Goal: Task Accomplishment & Management: Use online tool/utility

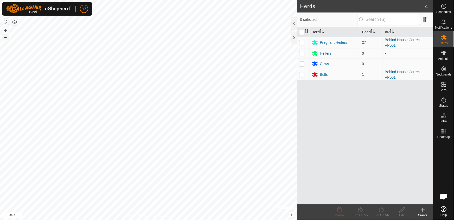
click at [4, 36] on button "–" at bounding box center [5, 37] width 6 height 6
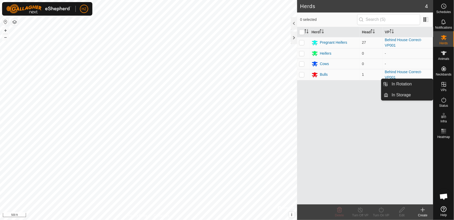
click at [445, 86] on icon at bounding box center [444, 84] width 6 height 6
click at [414, 85] on link "In Rotation" at bounding box center [411, 84] width 45 height 10
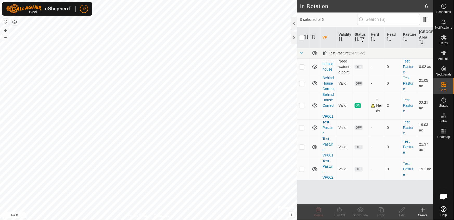
click at [302, 107] on p-checkbox at bounding box center [301, 105] width 5 height 4
checkbox input "true"
click at [381, 212] on icon at bounding box center [381, 209] width 5 height 5
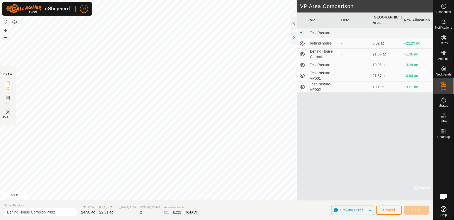
click at [5, 39] on button "–" at bounding box center [5, 37] width 6 height 6
click at [5, 32] on button "+" at bounding box center [5, 30] width 6 height 6
click at [5, 31] on button "+" at bounding box center [5, 30] width 6 height 6
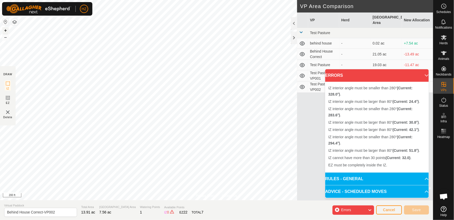
click at [5, 29] on button "+" at bounding box center [5, 30] width 6 height 6
click at [7, 30] on button "+" at bounding box center [5, 30] width 6 height 6
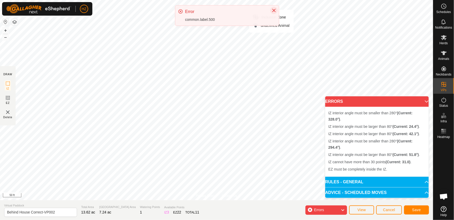
click at [275, 10] on icon "Close" at bounding box center [273, 10] width 3 height 3
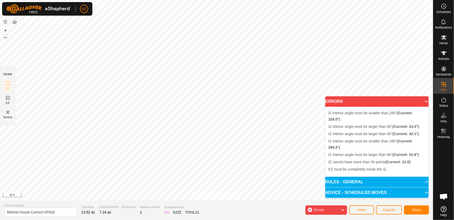
click at [3, 38] on button "–" at bounding box center [5, 37] width 6 height 6
click at [383, 195] on body "HZ Schedules Notifications Herds Animals Neckbands VPs Status Infra Heatmap Hel…" at bounding box center [227, 110] width 454 height 220
click at [336, 208] on div "Errors" at bounding box center [327, 209] width 42 height 9
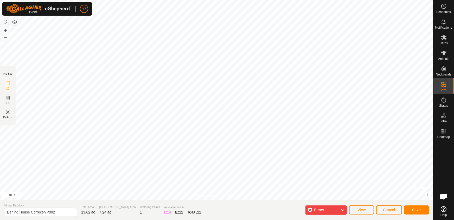
click at [341, 208] on div "Errors" at bounding box center [327, 209] width 42 height 9
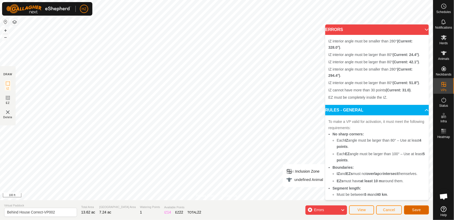
click at [411, 209] on button "Save" at bounding box center [416, 209] width 25 height 9
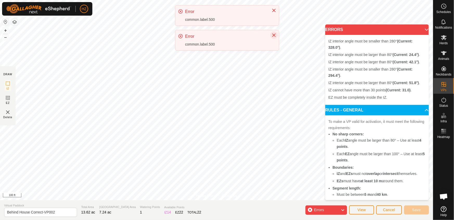
click at [275, 34] on icon "Close" at bounding box center [273, 35] width 3 height 3
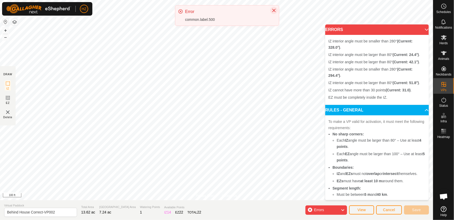
click at [276, 8] on button "Close" at bounding box center [274, 10] width 7 height 7
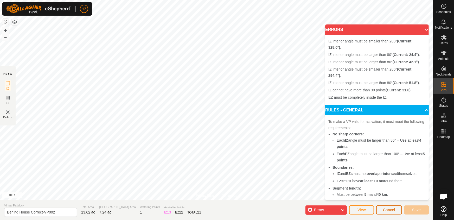
click at [392, 208] on span "Cancel" at bounding box center [389, 210] width 12 height 4
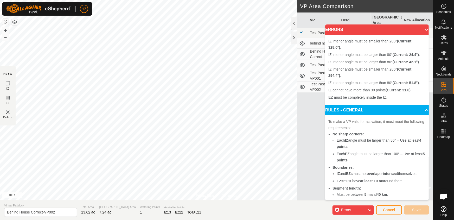
click at [421, 28] on p-accordion-header "ERRORS" at bounding box center [378, 29] width 104 height 10
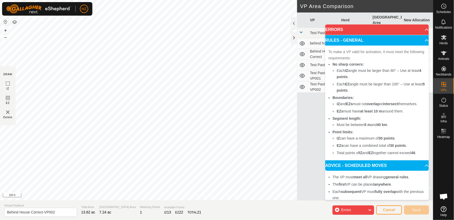
click at [421, 31] on p-accordion-header "ERRORS" at bounding box center [378, 29] width 104 height 10
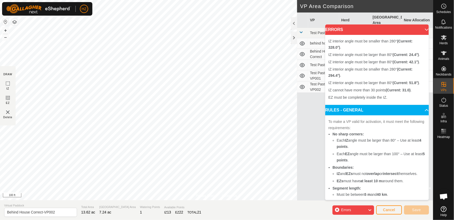
click at [421, 31] on p-accordion-header "ERRORS" at bounding box center [378, 29] width 104 height 10
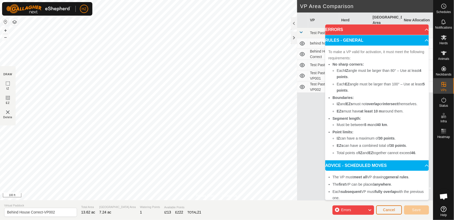
click at [394, 209] on span "Cancel" at bounding box center [389, 210] width 12 height 4
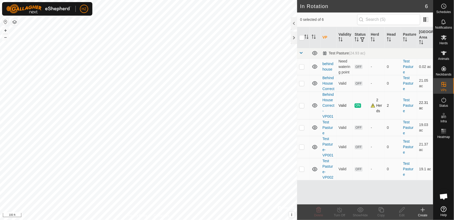
click at [303, 108] on p-checkbox at bounding box center [301, 105] width 5 height 4
checkbox input "true"
click at [383, 209] on icon at bounding box center [381, 210] width 7 height 6
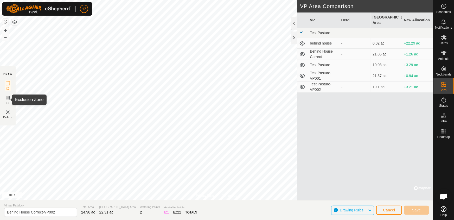
click at [6, 99] on icon at bounding box center [8, 98] width 6 height 6
click at [7, 111] on img at bounding box center [8, 112] width 6 height 6
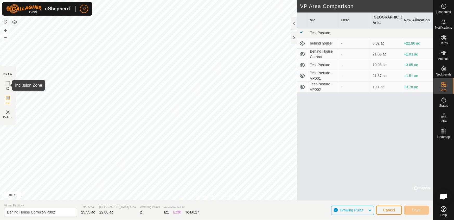
click at [7, 82] on icon at bounding box center [8, 83] width 6 height 6
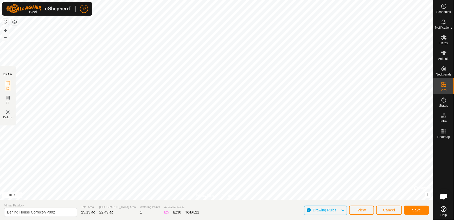
click at [334, 209] on span "Drawing Rules" at bounding box center [325, 210] width 24 height 4
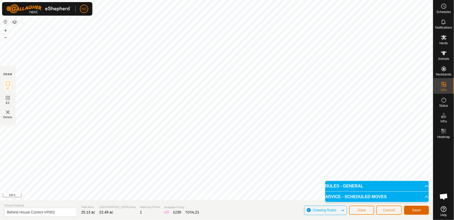
click at [422, 207] on button "Save" at bounding box center [416, 210] width 25 height 9
click at [362, 209] on span "View" at bounding box center [362, 210] width 8 height 4
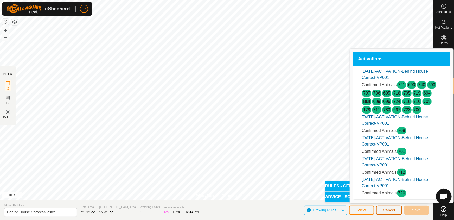
click at [388, 210] on span "Cancel" at bounding box center [389, 210] width 12 height 4
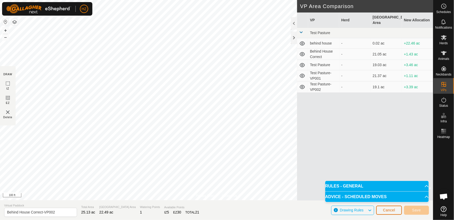
click at [388, 210] on span "Cancel" at bounding box center [389, 210] width 12 height 4
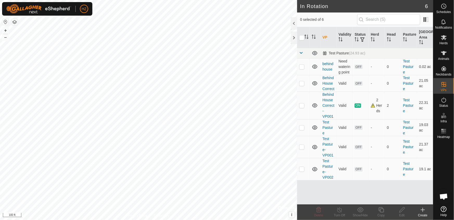
click at [423, 209] on icon at bounding box center [423, 210] width 0 height 4
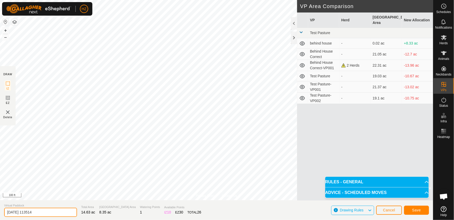
click at [46, 211] on input "[DATE] 113514" at bounding box center [40, 212] width 73 height 9
type input "2"
type input "[DATE]"
click at [425, 208] on button "Save" at bounding box center [416, 210] width 25 height 9
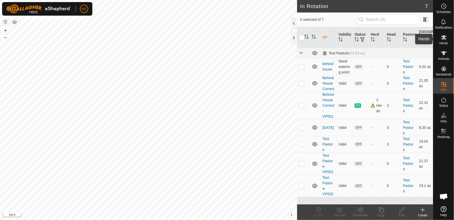
click at [446, 39] on icon at bounding box center [444, 37] width 6 height 5
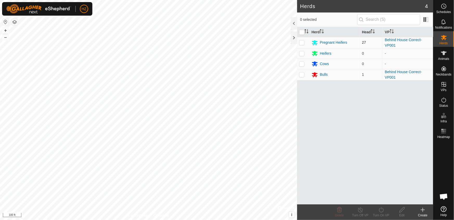
click at [381, 42] on td "27" at bounding box center [371, 42] width 23 height 11
click at [303, 43] on p-checkbox at bounding box center [301, 42] width 5 height 4
checkbox input "true"
click at [302, 74] on p-checkbox at bounding box center [301, 74] width 5 height 4
checkbox input "true"
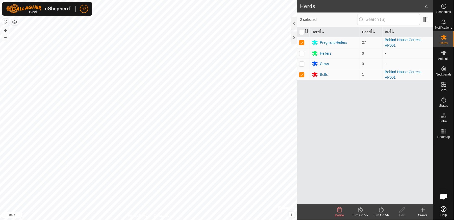
click at [383, 208] on icon at bounding box center [381, 209] width 5 height 5
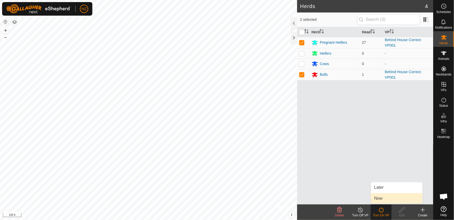
click at [382, 197] on link "Now" at bounding box center [397, 198] width 52 height 10
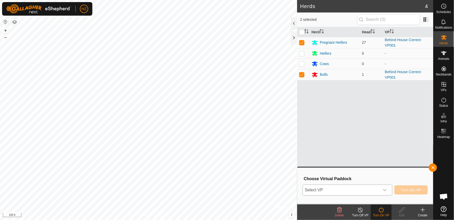
click at [386, 191] on icon "dropdown trigger" at bounding box center [385, 190] width 4 height 4
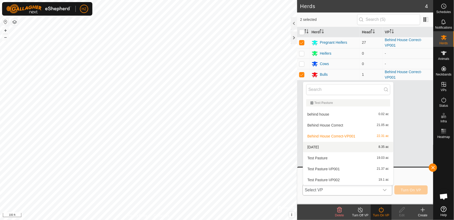
click at [320, 147] on li "[DATE] 8.35 ac" at bounding box center [348, 147] width 90 height 10
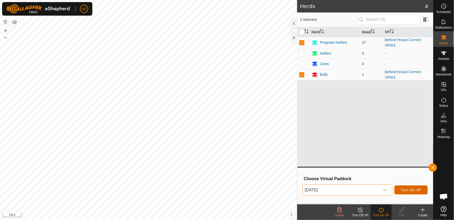
click at [412, 191] on span "Turn On VP" at bounding box center [411, 190] width 20 height 4
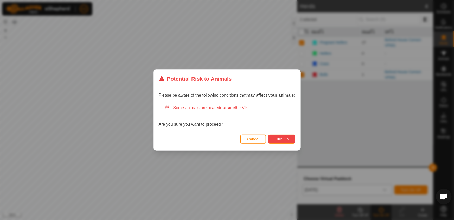
click at [280, 139] on span "Turn On" at bounding box center [282, 139] width 14 height 4
